Goal: Task Accomplishment & Management: Use online tool/utility

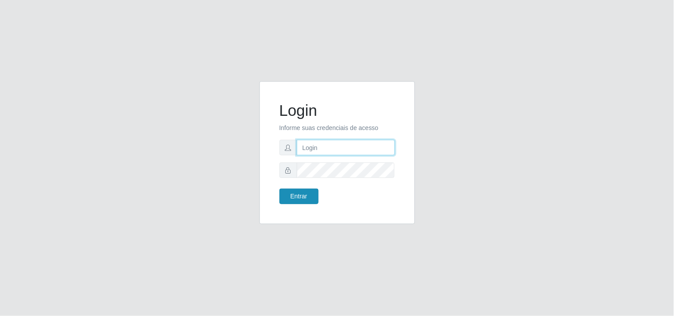
type input "[EMAIL_ADDRESS][DOMAIN_NAME]"
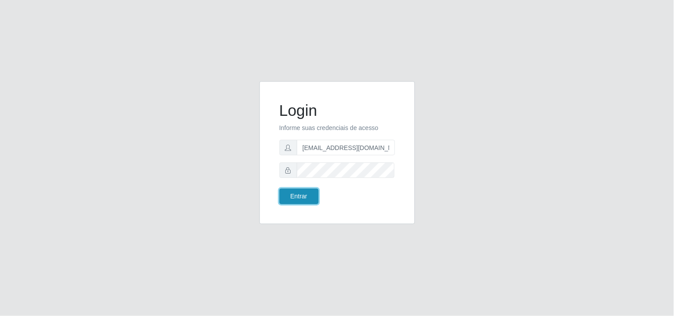
click at [302, 201] on button "Entrar" at bounding box center [298, 197] width 39 height 16
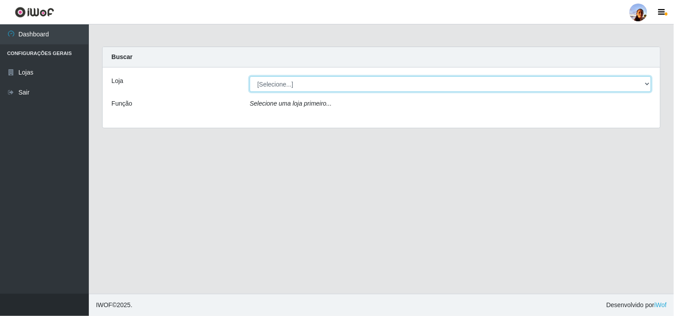
click at [637, 82] on select "[Selecione...] Supermercado [GEOGRAPHIC_DATA]" at bounding box center [451, 84] width 402 height 16
select select "166"
click at [250, 76] on select "[Selecione...] Supermercado [GEOGRAPHIC_DATA]" at bounding box center [451, 84] width 402 height 16
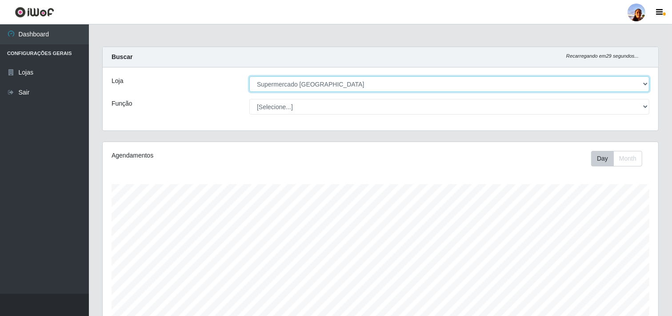
scroll to position [184, 555]
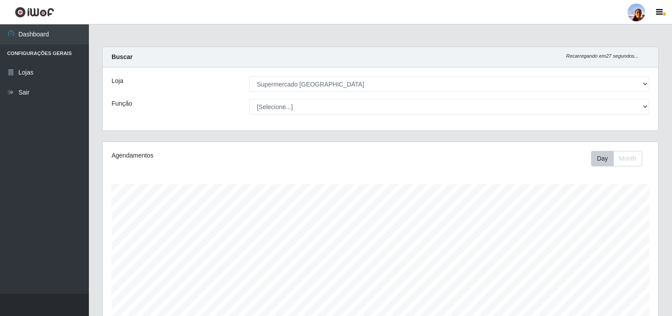
click at [666, 287] on div "Carregando... Buscar Recarregando em 27 segundos... Loja [Selecione...] Superme…" at bounding box center [380, 268] width 583 height 442
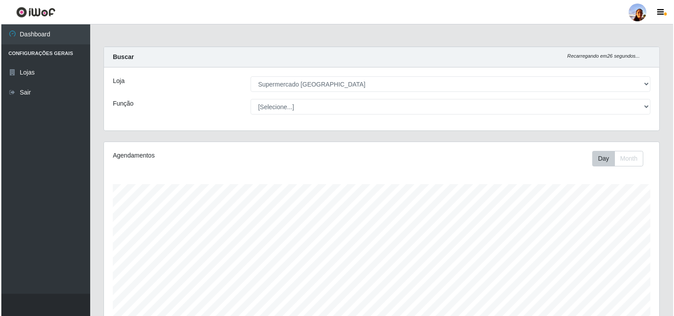
scroll to position [195, 0]
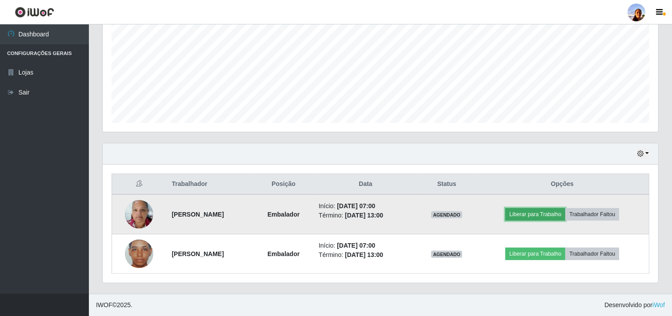
click at [539, 211] on button "Liberar para Trabalho" at bounding box center [535, 214] width 60 height 12
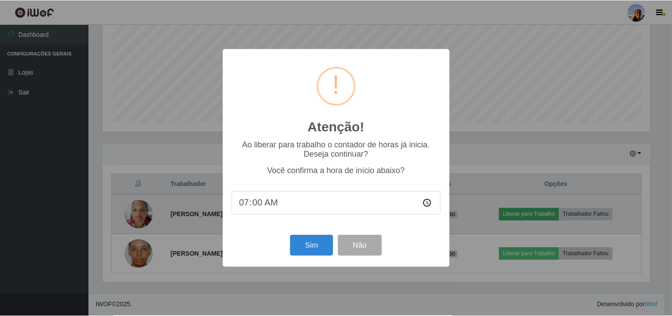
scroll to position [184, 549]
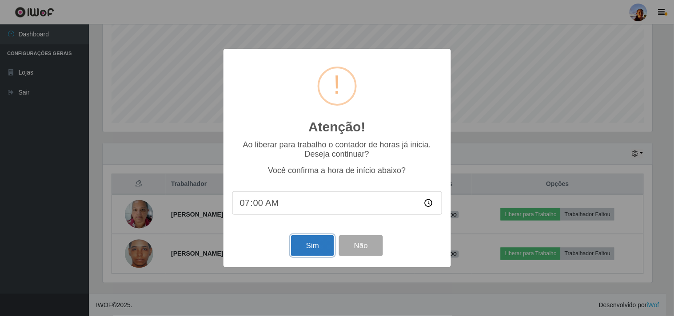
click at [310, 248] on button "Sim" at bounding box center [312, 245] width 43 height 21
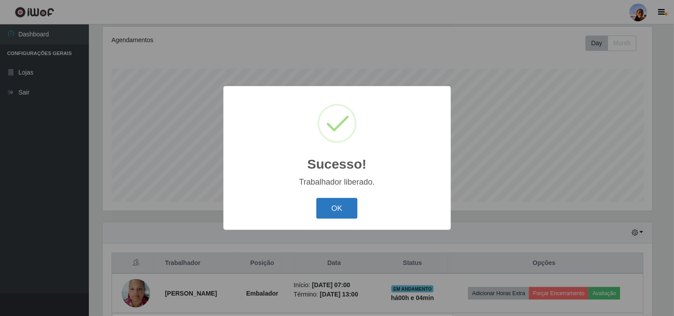
click at [335, 211] on button "OK" at bounding box center [336, 208] width 41 height 21
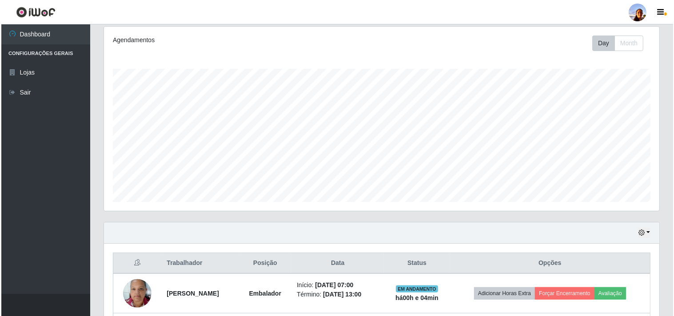
scroll to position [195, 0]
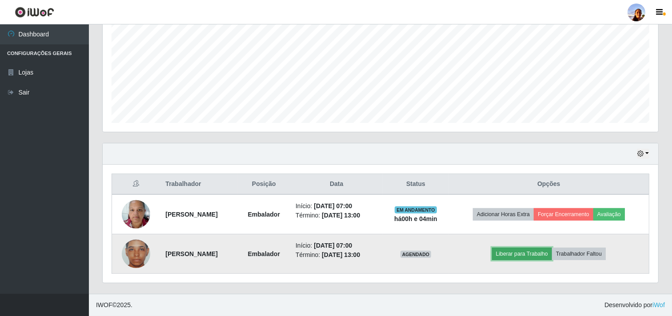
click at [529, 254] on button "Liberar para Trabalho" at bounding box center [522, 254] width 60 height 12
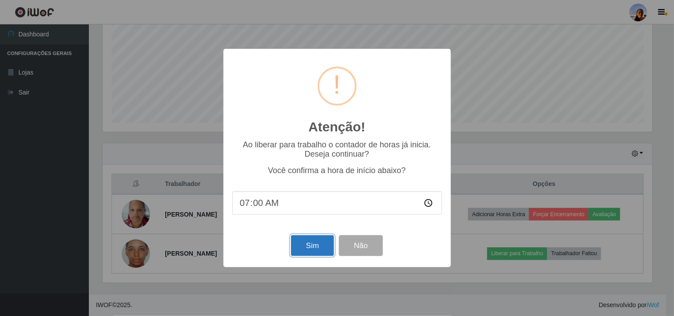
click at [307, 242] on button "Sim" at bounding box center [312, 245] width 43 height 21
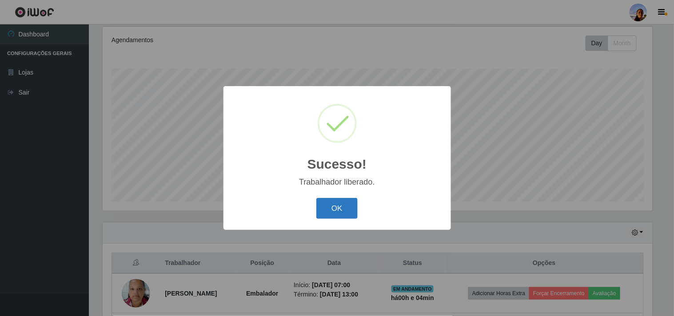
click at [332, 211] on button "OK" at bounding box center [336, 208] width 41 height 21
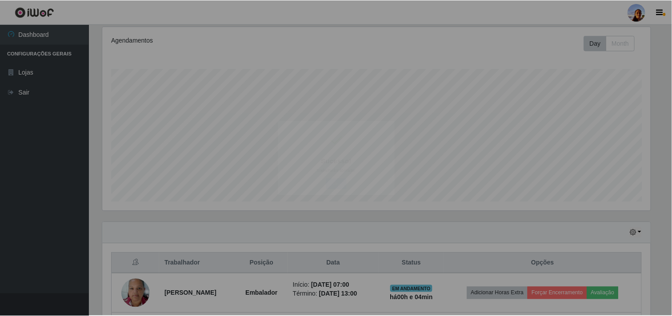
scroll to position [184, 555]
